Goal: Information Seeking & Learning: Learn about a topic

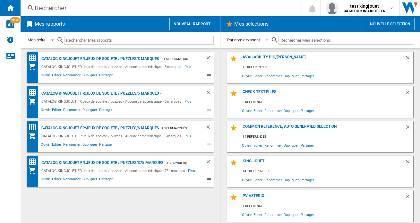
click at [82, 6] on div "Rechercher" at bounding box center [160, 8] width 250 height 9
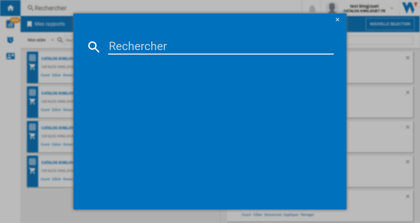
drag, startPoint x: 144, startPoint y: 49, endPoint x: 185, endPoint y: 48, distance: 41.4
click at [144, 49] on input at bounding box center [221, 46] width 226 height 15
paste input "943644"
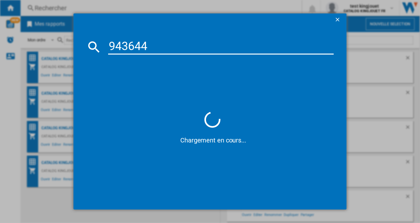
type input "943644"
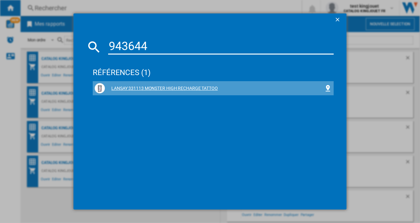
click at [196, 85] on div "LANSAY 331113 MONSTER HIGH RECHARGE TATTOO" at bounding box center [214, 88] width 219 height 6
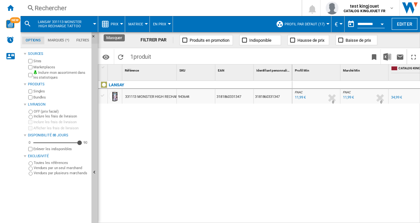
click at [94, 36] on ng-md-icon "Masquer" at bounding box center [96, 38] width 8 height 8
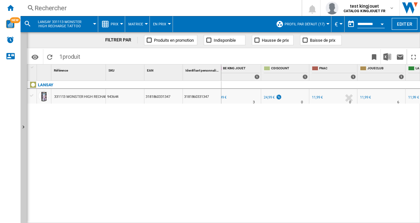
scroll to position [0, 293]
click at [271, 97] on div "24,99 €" at bounding box center [273, 97] width 11 height 4
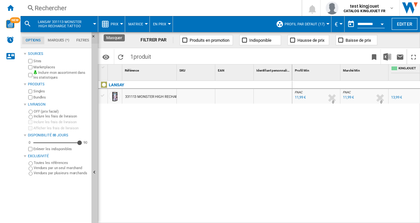
click at [93, 33] on button "Masquer" at bounding box center [96, 38] width 8 height 12
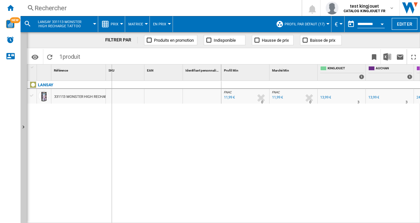
drag, startPoint x: 107, startPoint y: 74, endPoint x: 116, endPoint y: 74, distance: 9.0
click at [116, 74] on div "SKU 1" at bounding box center [125, 73] width 39 height 16
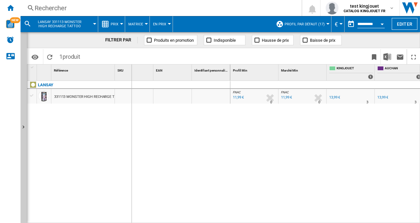
drag, startPoint x: 116, startPoint y: 74, endPoint x: 150, endPoint y: 102, distance: 44.2
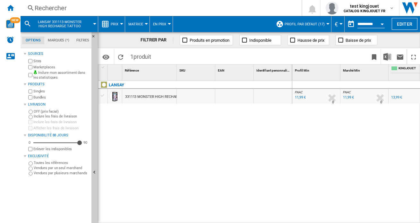
click at [46, 7] on div "Rechercher" at bounding box center [160, 8] width 250 height 9
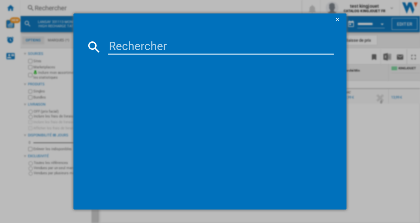
click at [141, 48] on input at bounding box center [221, 46] width 226 height 15
paste input "943644"
type input "943644"
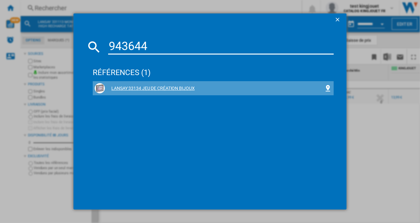
click at [168, 88] on div "LANSAY 33134 JEU DE CRÉATION BIJOUX" at bounding box center [214, 88] width 219 height 6
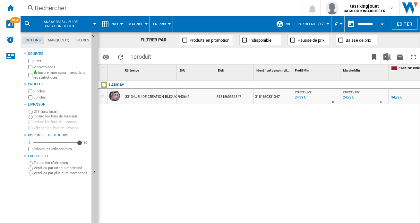
drag, startPoint x: 175, startPoint y: 74, endPoint x: 197, endPoint y: 75, distance: 21.9
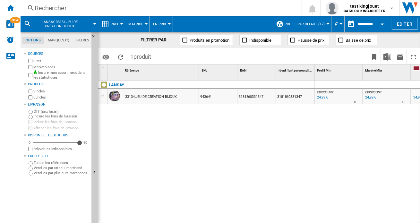
click at [26, 22] on md-icon at bounding box center [28, 24] width 8 height 8
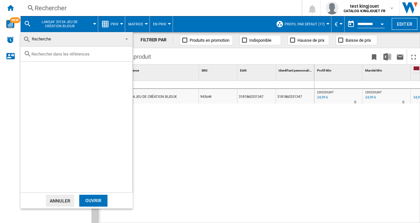
click at [43, 55] on input "text" at bounding box center [80, 54] width 98 height 5
paste input "954932"
type input "954932"
click at [29, 70] on div "Select" at bounding box center [28, 69] width 6 height 6
click at [90, 199] on div "Ouvrir" at bounding box center [93, 201] width 28 height 12
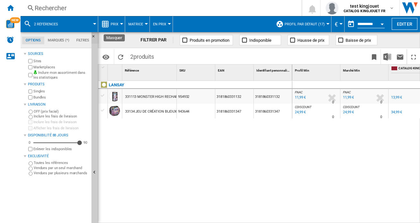
click at [93, 37] on ng-md-icon "Masquer" at bounding box center [96, 38] width 8 height 8
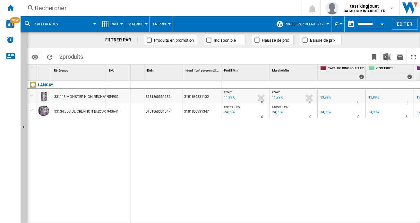
drag, startPoint x: 145, startPoint y: 75, endPoint x: 129, endPoint y: 81, distance: 17.0
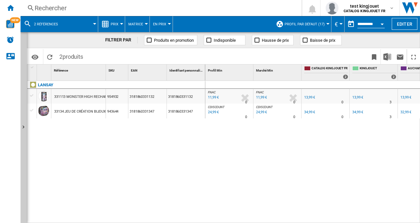
drag, startPoint x: 105, startPoint y: 70, endPoint x: 126, endPoint y: 96, distance: 33.7
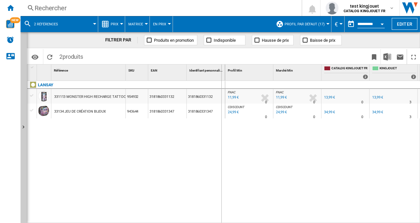
drag, startPoint x: 225, startPoint y: 74, endPoint x: 214, endPoint y: 77, distance: 11.3
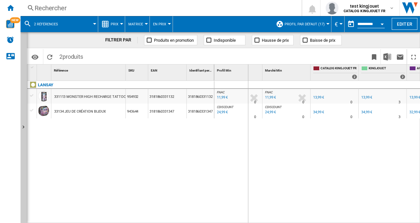
drag, startPoint x: 263, startPoint y: 69, endPoint x: 242, endPoint y: 75, distance: 21.6
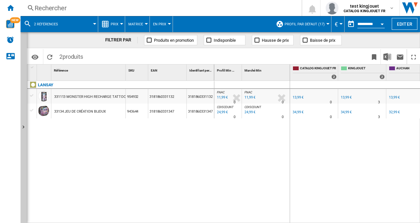
drag, startPoint x: 290, startPoint y: 70, endPoint x: 269, endPoint y: 76, distance: 22.4
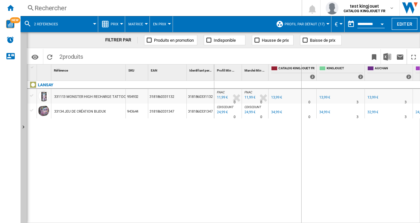
drag, startPoint x: 315, startPoint y: 70, endPoint x: 299, endPoint y: 73, distance: 16.4
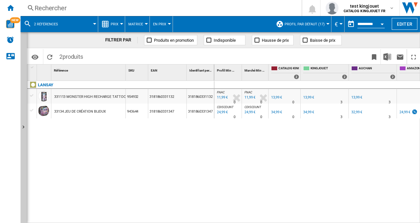
drag, startPoint x: 263, startPoint y: 220, endPoint x: 288, endPoint y: 221, distance: 24.7
click at [288, 221] on div "FNAC : FNAC -14.3 % 11,99 € % N/A 0 FNAC : FNAC FNAC : FNAC -14.3 % 11,99 € % N…" at bounding box center [317, 152] width 206 height 143
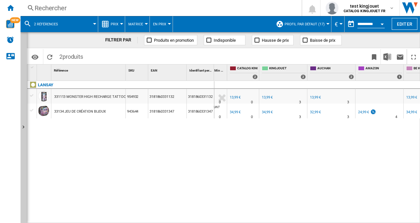
click at [312, 95] on div "13,99 €" at bounding box center [315, 97] width 12 height 6
click at [409, 97] on div "13,99 €" at bounding box center [412, 97] width 11 height 4
drag, startPoint x: 285, startPoint y: 219, endPoint x: 315, endPoint y: 221, distance: 30.6
click at [315, 221] on div "FNAC : FNAC -14.3 % 11,99 € % N/A 0 FNAC : FNAC FNAC : FNAC -14.3 % 11,99 € % N…" at bounding box center [317, 152] width 206 height 143
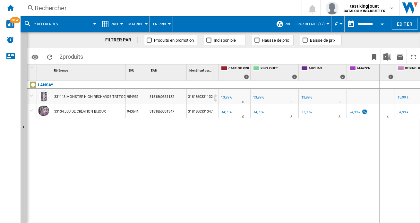
drag, startPoint x: 395, startPoint y: 71, endPoint x: 372, endPoint y: 80, distance: 24.4
click at [372, 79] on div "AMAZON 1" at bounding box center [371, 73] width 48 height 16
drag, startPoint x: 346, startPoint y: 69, endPoint x: 327, endPoint y: 73, distance: 19.2
drag, startPoint x: 401, startPoint y: 69, endPoint x: 396, endPoint y: 82, distance: 14.4
drag, startPoint x: 298, startPoint y: 69, endPoint x: 281, endPoint y: 73, distance: 18.1
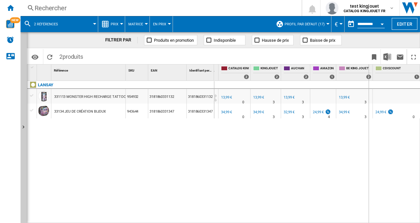
drag, startPoint x: 374, startPoint y: 67, endPoint x: 368, endPoint y: 72, distance: 7.5
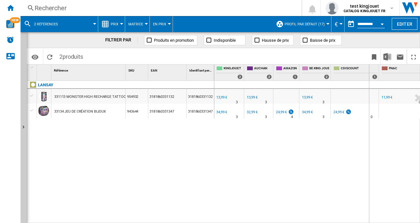
drag, startPoint x: 379, startPoint y: 68, endPoint x: 364, endPoint y: 74, distance: 15.7
drag, startPoint x: 412, startPoint y: 66, endPoint x: 386, endPoint y: 73, distance: 26.3
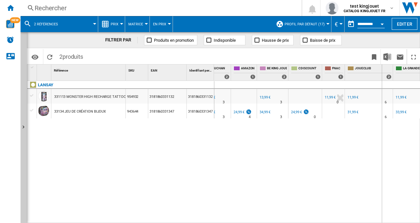
drag, startPoint x: 392, startPoint y: 66, endPoint x: 381, endPoint y: 71, distance: 12.4
drag, startPoint x: 382, startPoint y: 67, endPoint x: 373, endPoint y: 107, distance: 40.8
